Goal: Check status: Check status

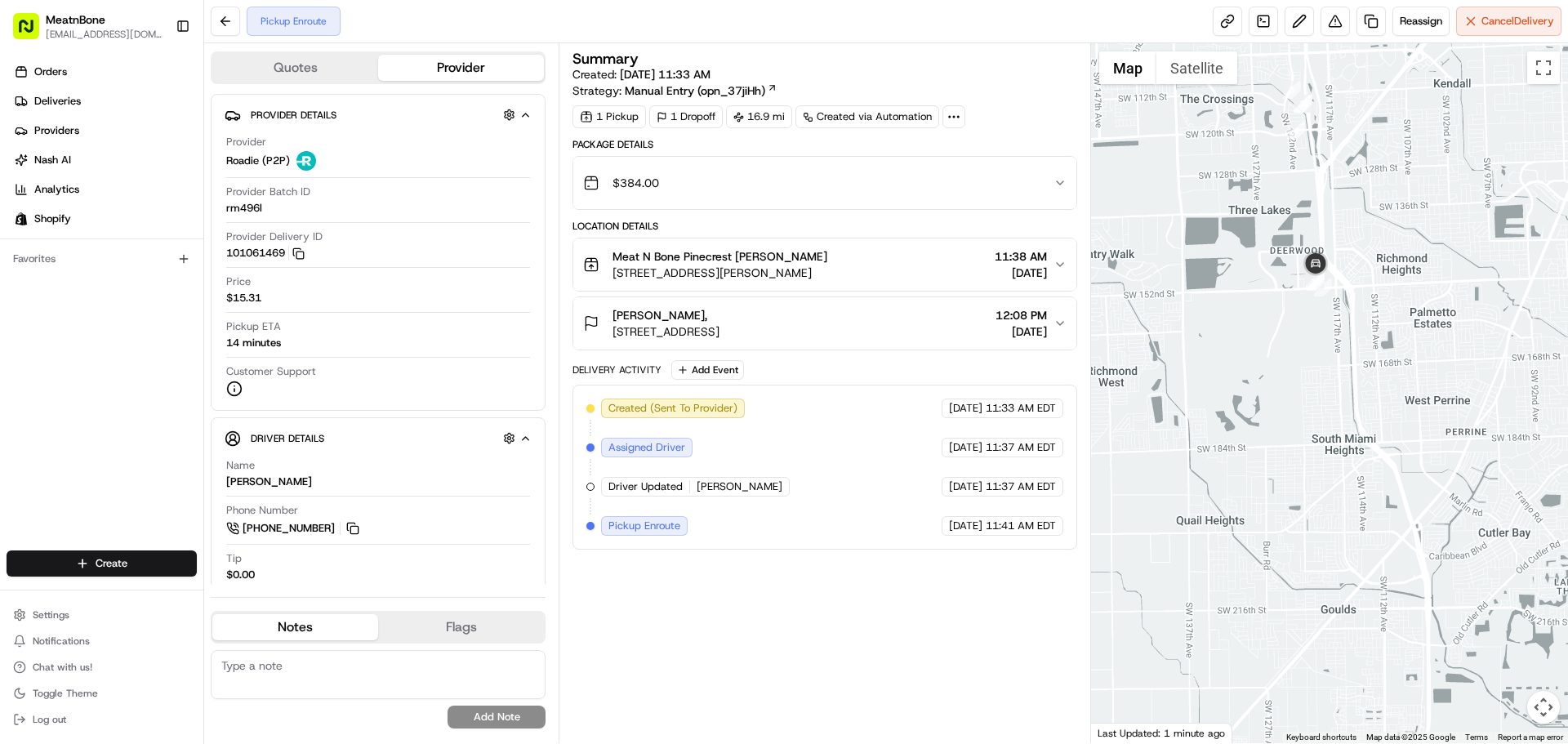
drag, startPoint x: 1405, startPoint y: 286, endPoint x: 1288, endPoint y: 397, distance: 161.3
click at [1288, 397] on div at bounding box center [1330, 393] width 478 height 700
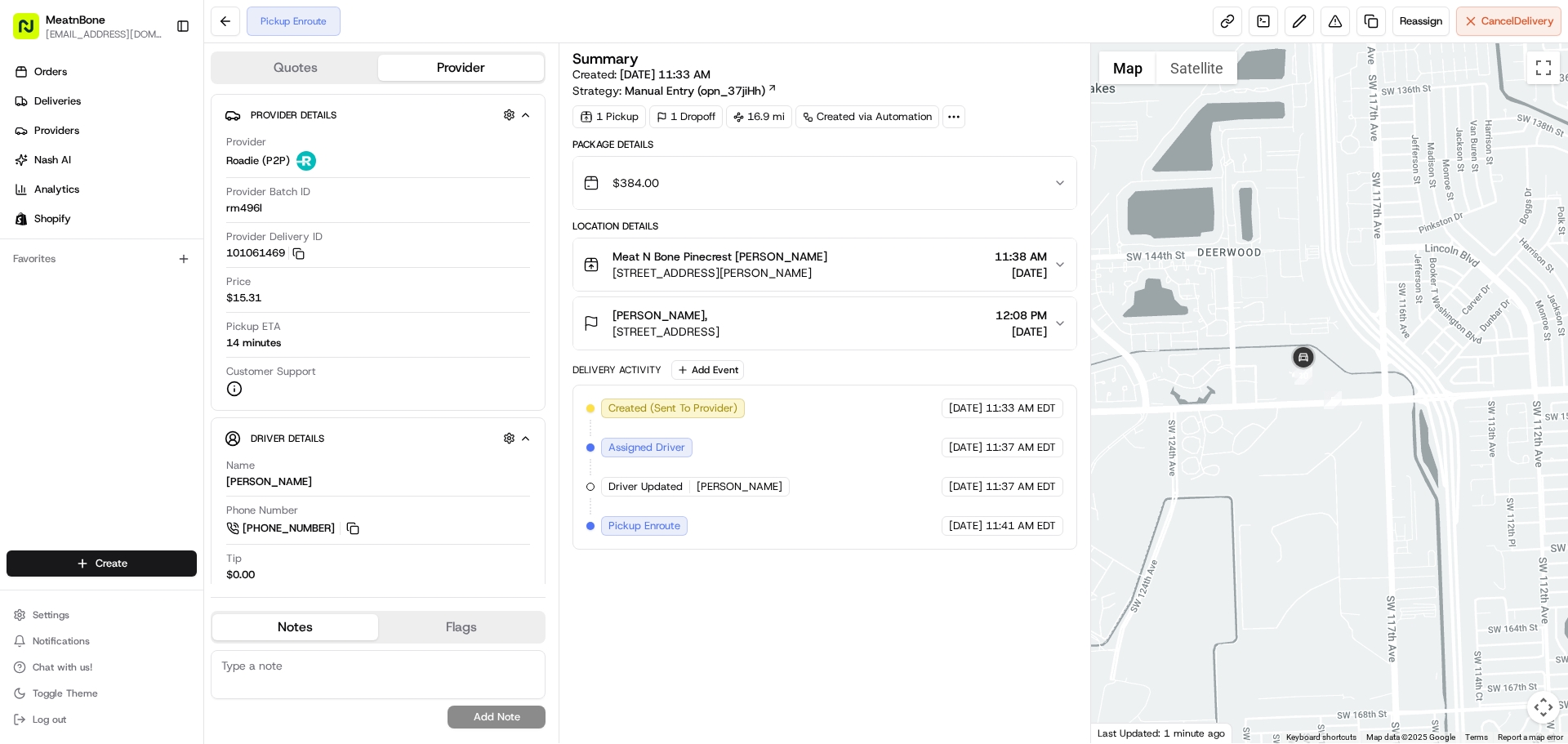
drag, startPoint x: 1337, startPoint y: 250, endPoint x: 1257, endPoint y: 426, distance: 193.3
click at [1257, 426] on div at bounding box center [1330, 393] width 478 height 700
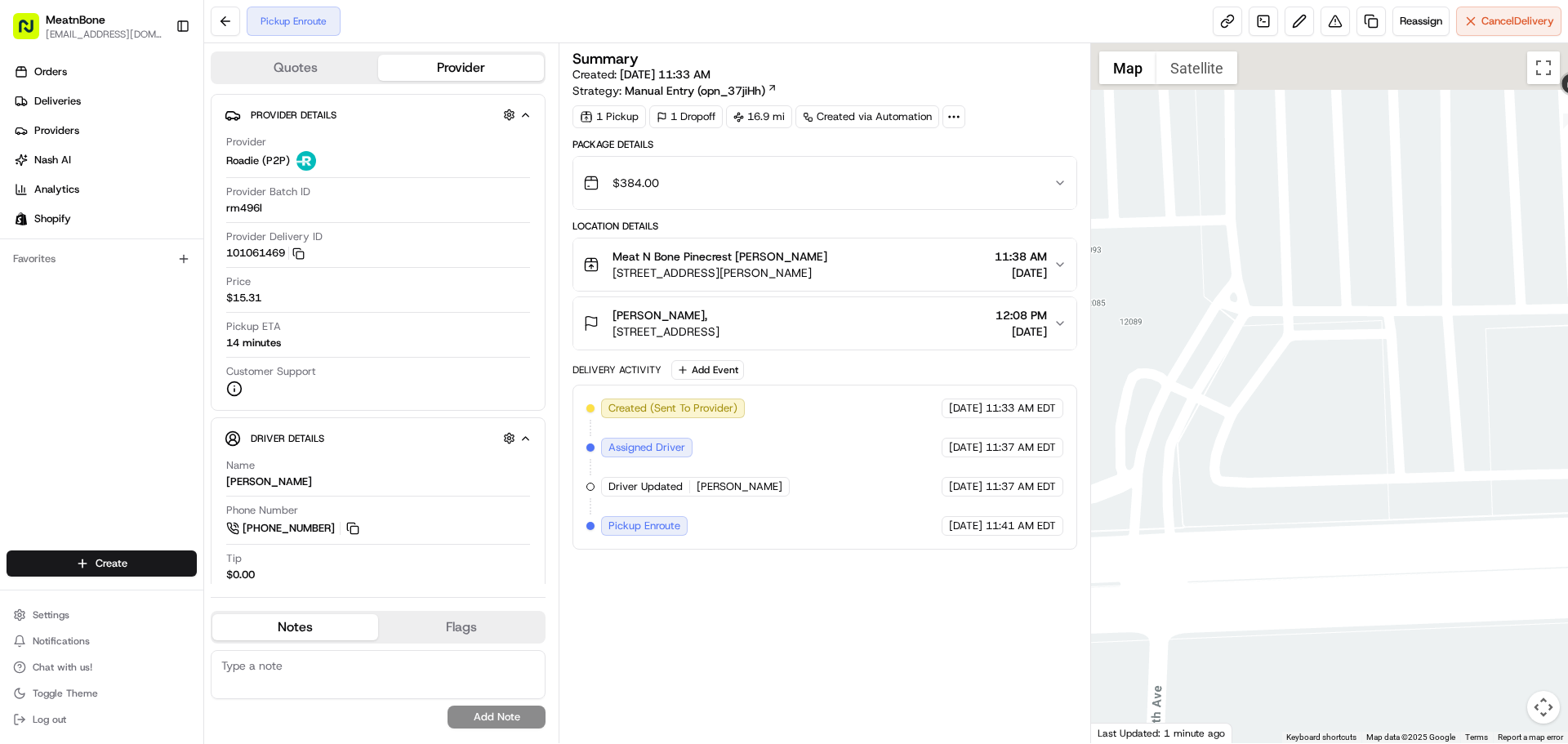
drag, startPoint x: 1349, startPoint y: 358, endPoint x: 870, endPoint y: 512, distance: 503.1
click at [870, 522] on div "Quotes Provider Provider Details Hidden ( 2 ) Provider Roadie (P2P) Provider Ba…" at bounding box center [885, 393] width 1364 height 700
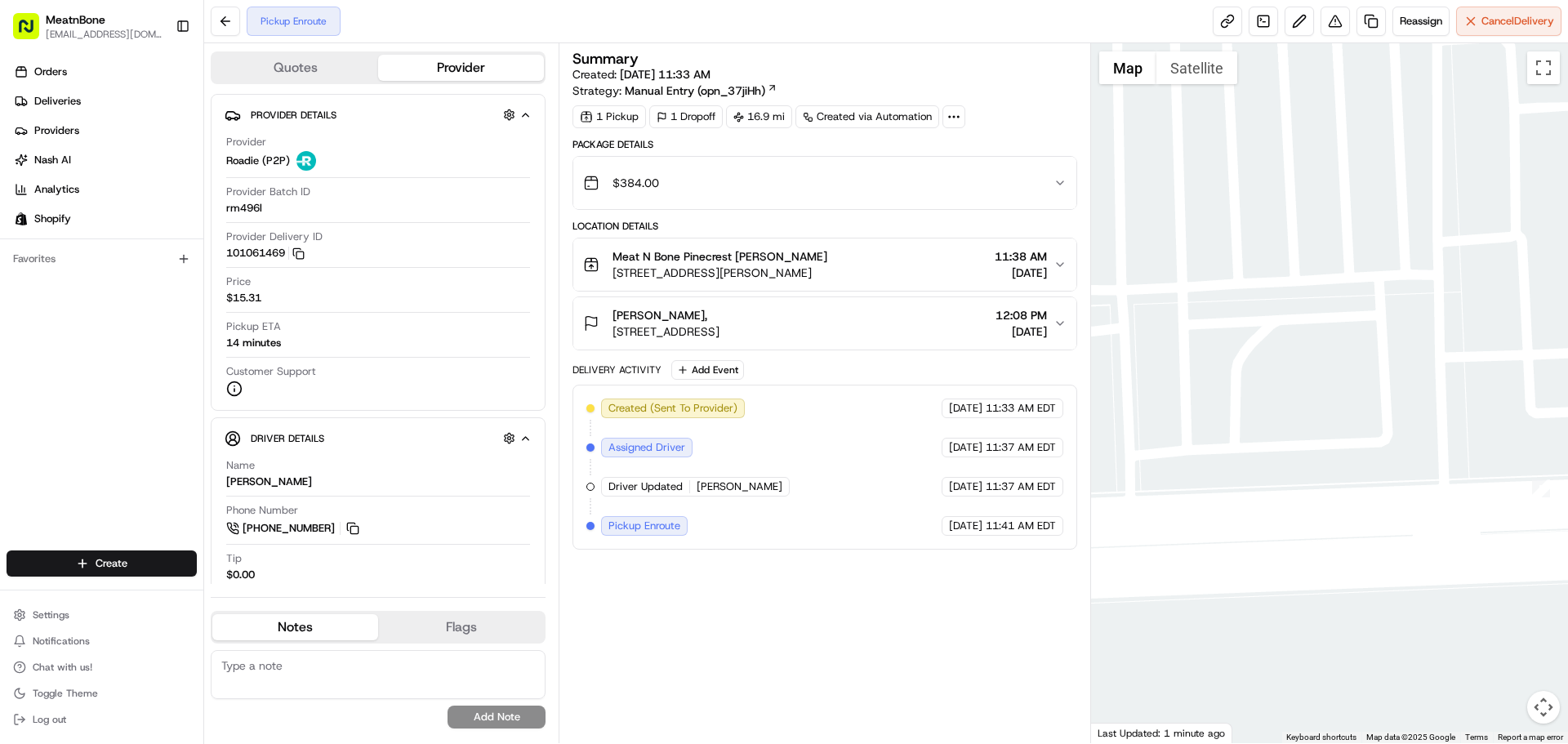
drag, startPoint x: 1361, startPoint y: 306, endPoint x: 864, endPoint y: 482, distance: 527.2
click at [859, 484] on div "Quotes Provider Provider Details Hidden ( 2 ) Provider Roadie (P2P) Provider Ba…" at bounding box center [885, 393] width 1364 height 700
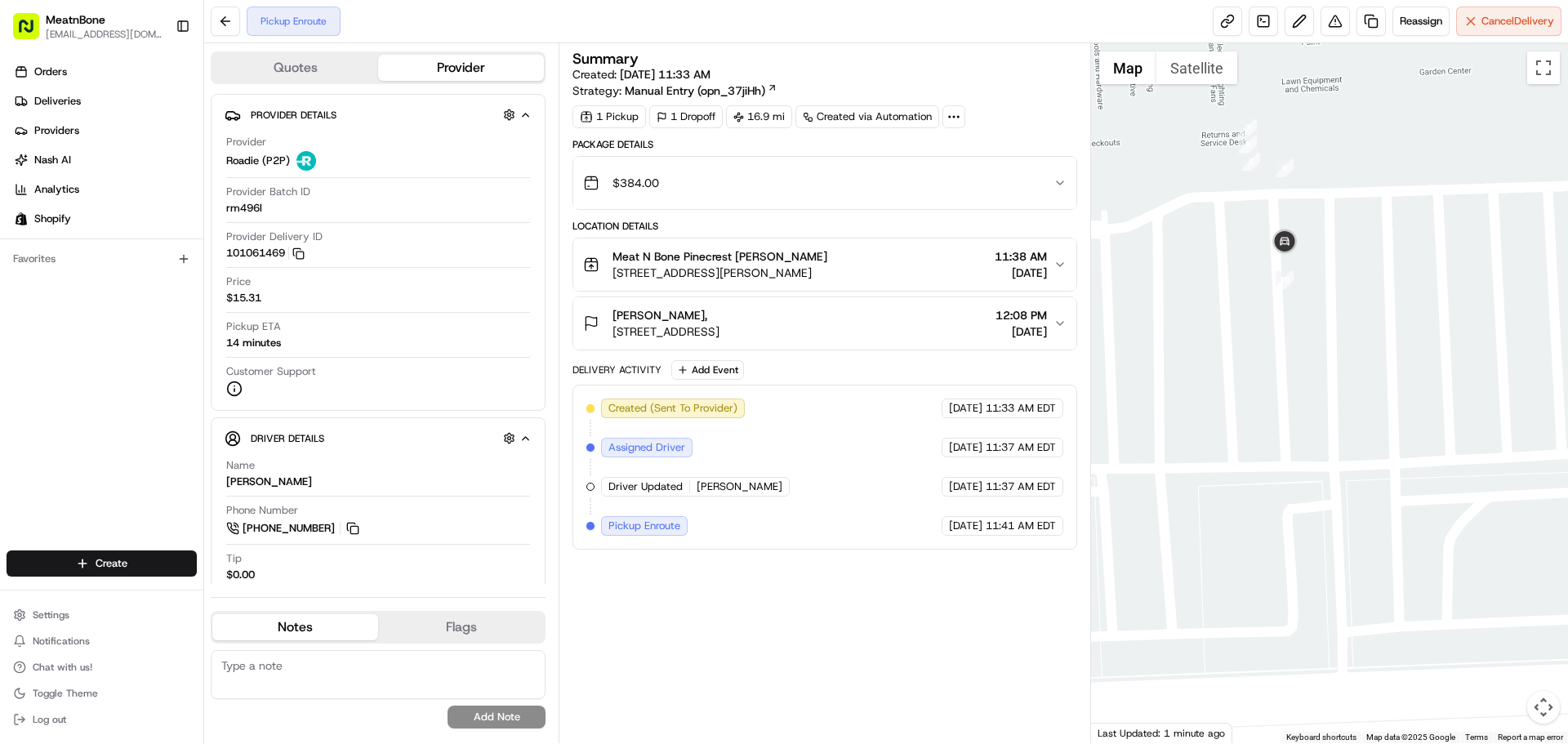
drag, startPoint x: 1192, startPoint y: 407, endPoint x: 1403, endPoint y: 584, distance: 275.4
click at [1403, 584] on div at bounding box center [1330, 393] width 478 height 700
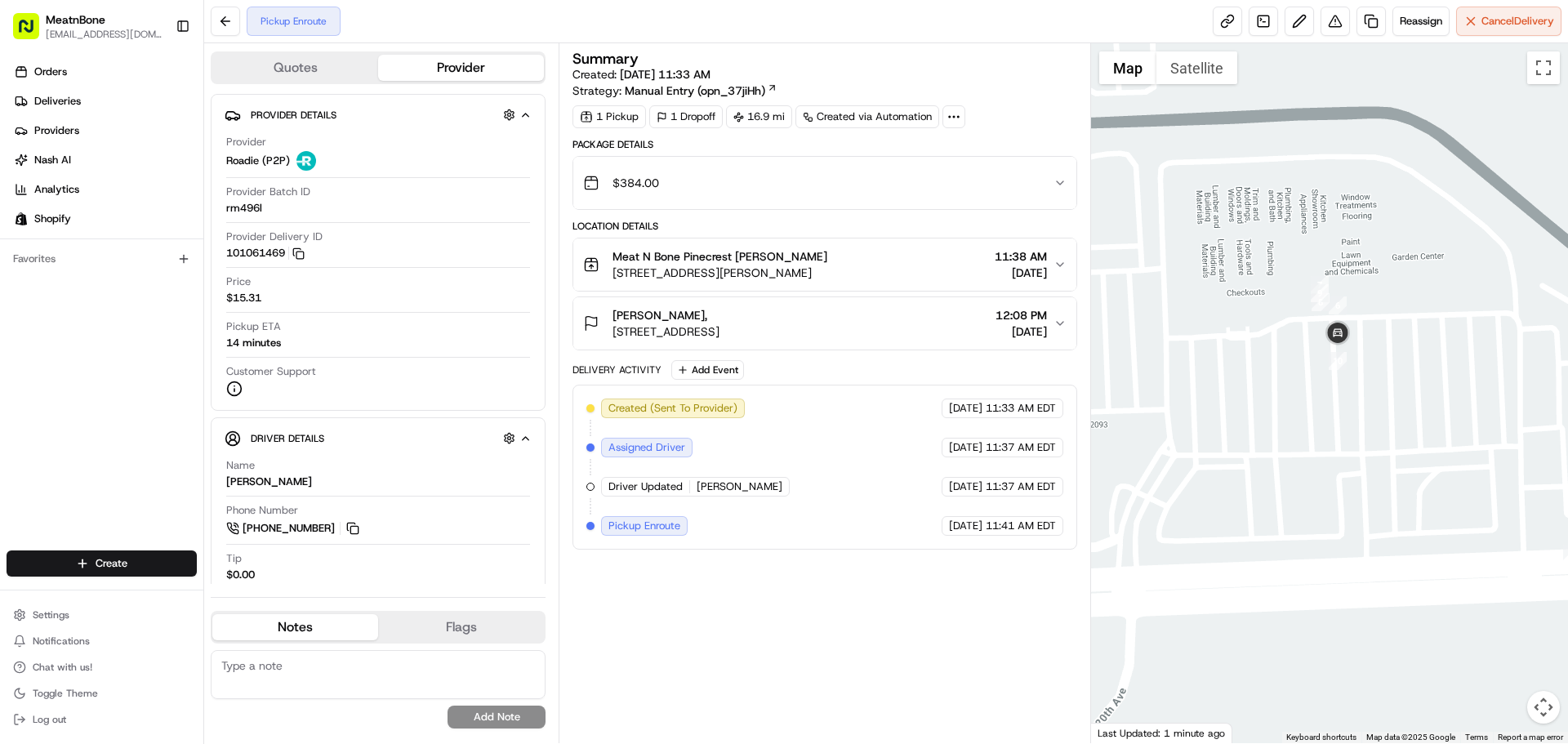
drag, startPoint x: 1183, startPoint y: 355, endPoint x: 1286, endPoint y: 387, distance: 107.9
click at [1286, 387] on div at bounding box center [1330, 393] width 478 height 700
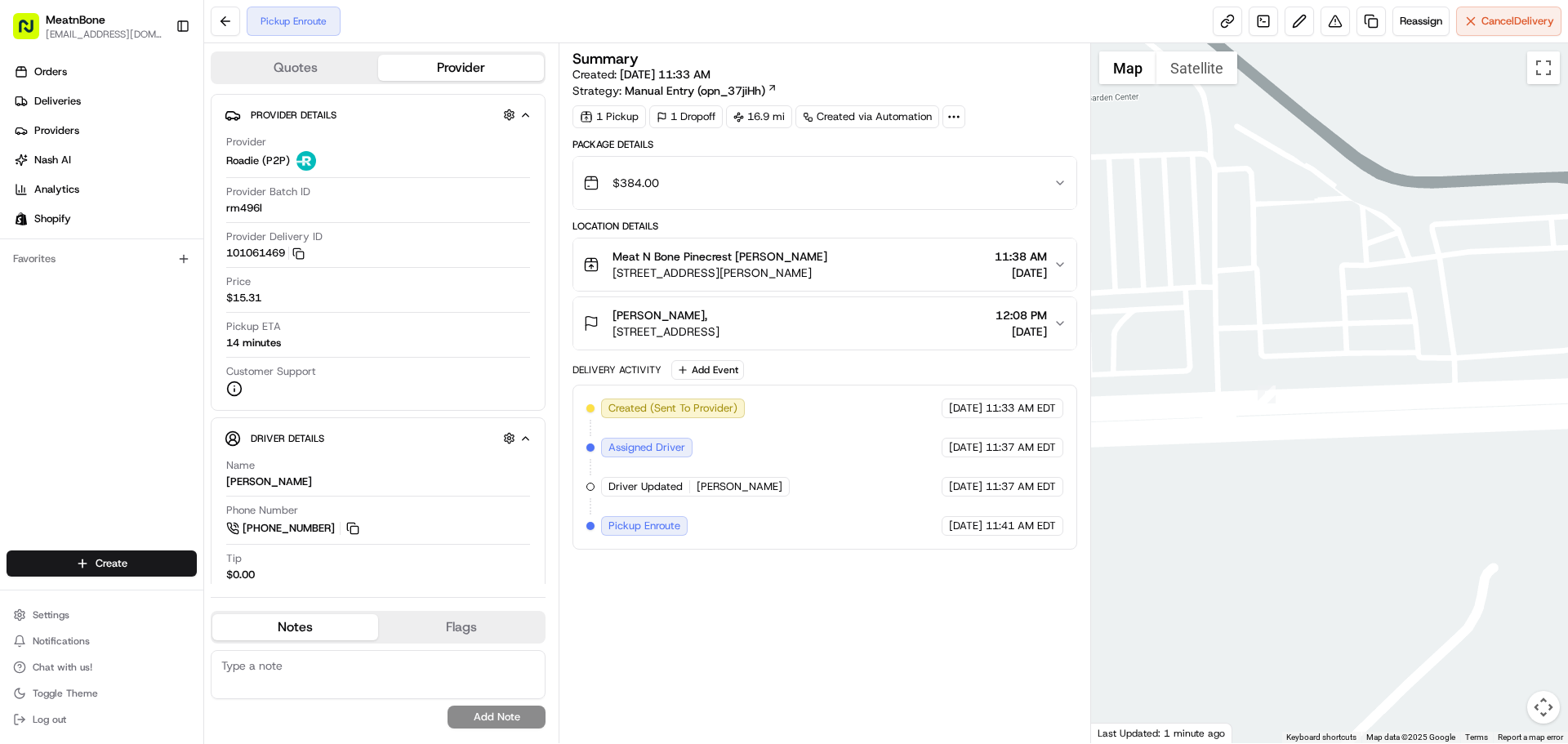
drag, startPoint x: 1223, startPoint y: 463, endPoint x: 1111, endPoint y: 320, distance: 181.6
click at [914, 304] on div "Quotes Provider Provider Details Hidden ( 2 ) Provider Roadie (P2P) Provider Ba…" at bounding box center [885, 393] width 1364 height 700
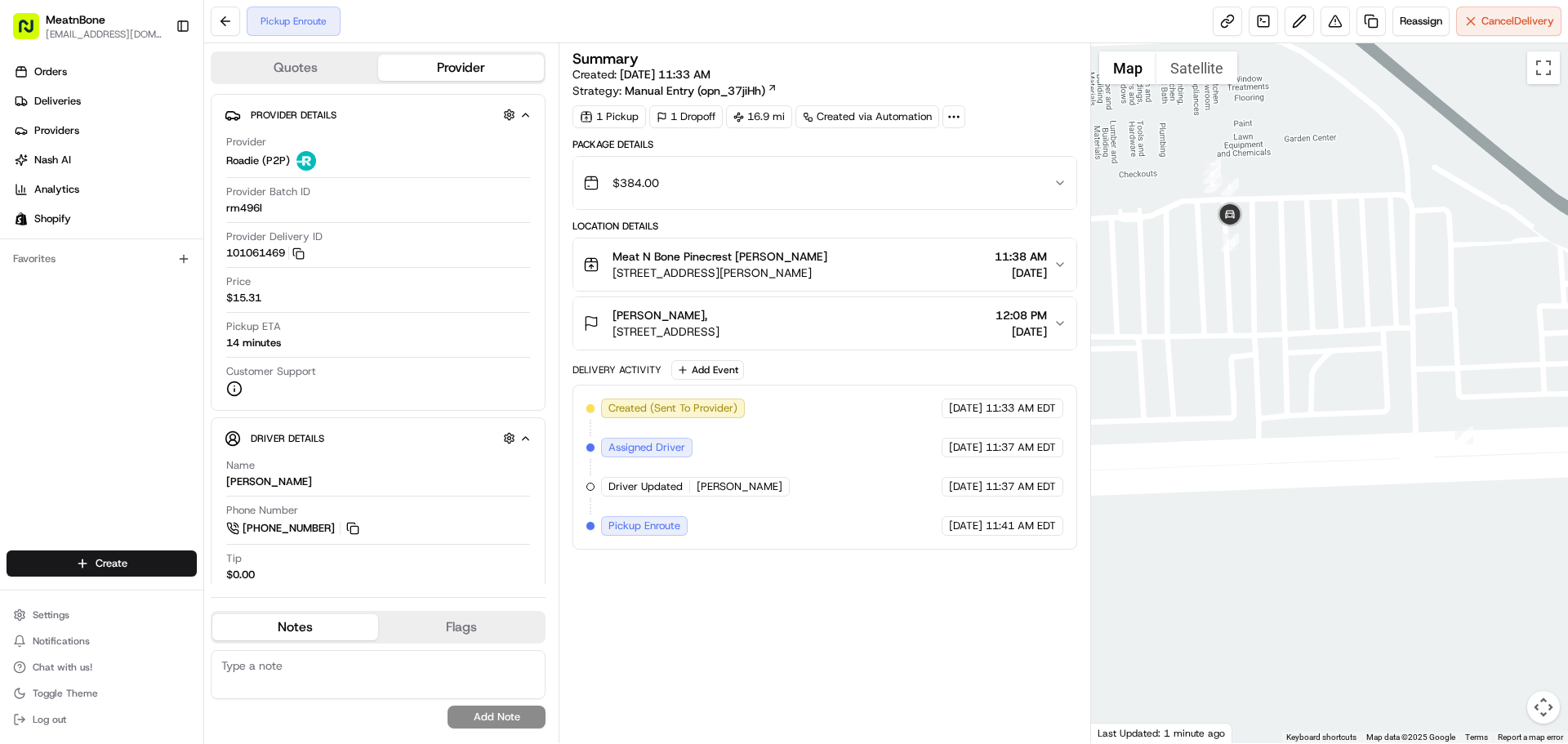
drag, startPoint x: 1347, startPoint y: 350, endPoint x: 1563, endPoint y: 390, distance: 219.7
click at [1565, 390] on div at bounding box center [1330, 393] width 478 height 700
